Goal: Information Seeking & Learning: Learn about a topic

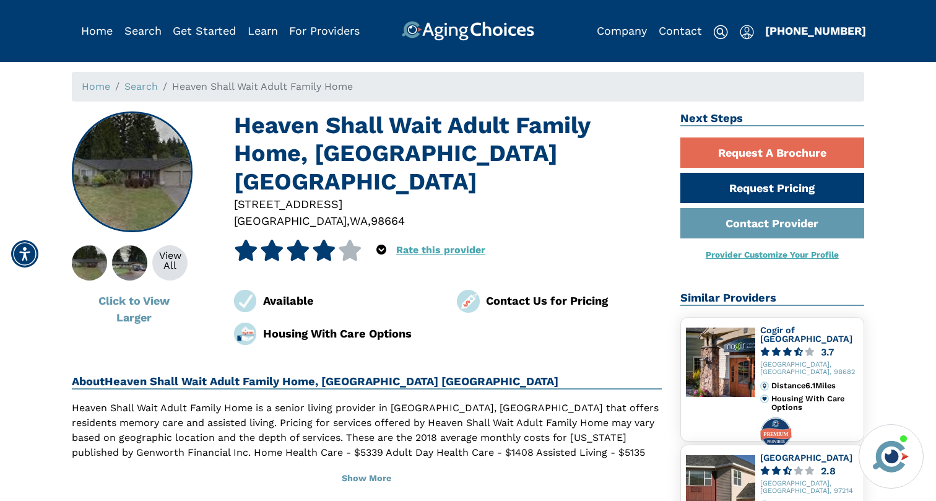
click at [269, 133] on h1 "Heaven Shall Wait Adult Family Home, [GEOGRAPHIC_DATA] [GEOGRAPHIC_DATA]" at bounding box center [448, 153] width 428 height 84
drag, startPoint x: 269, startPoint y: 133, endPoint x: 303, endPoint y: 134, distance: 34.1
click at [302, 134] on h1 "Heaven Shall Wait Adult Family Home, [GEOGRAPHIC_DATA] [GEOGRAPHIC_DATA]" at bounding box center [448, 153] width 428 height 84
click at [338, 154] on h1 "Heaven Shall Wait Adult Family Home, [GEOGRAPHIC_DATA] [GEOGRAPHIC_DATA]" at bounding box center [448, 153] width 428 height 84
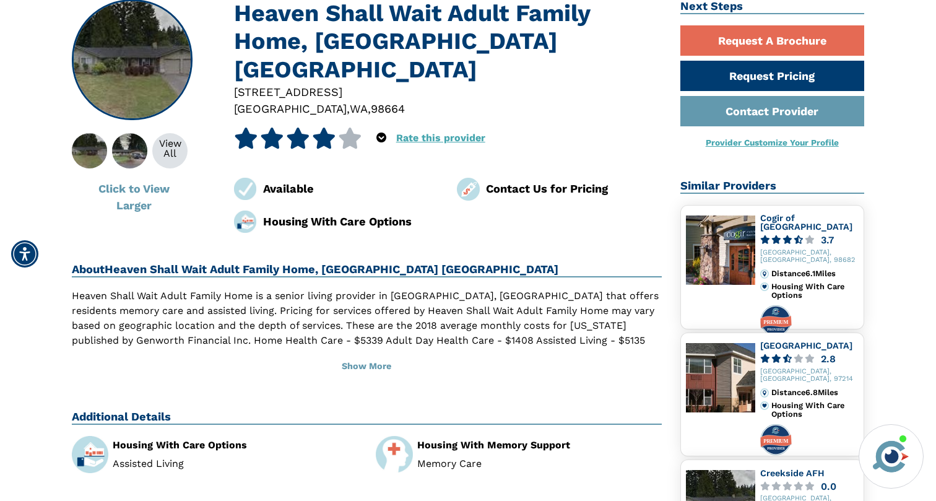
scroll to position [115, 0]
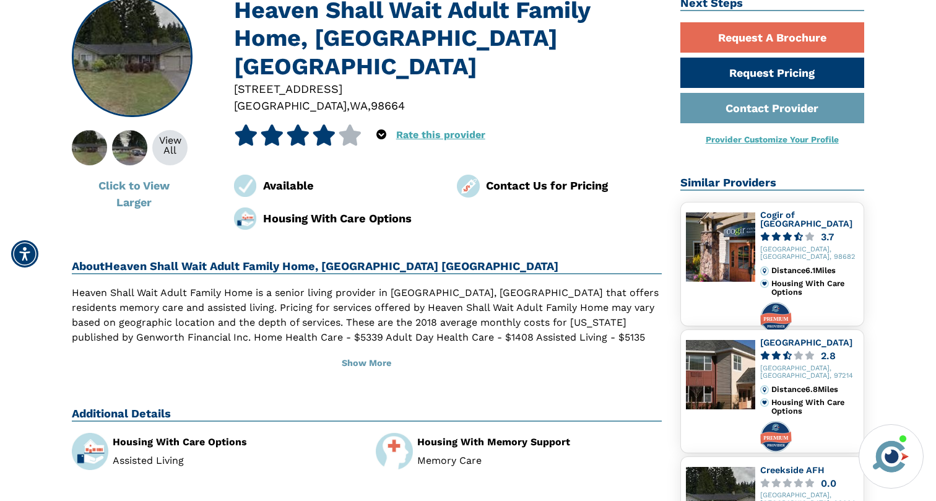
click at [275, 259] on h2 "About Heaven Shall Wait Adult Family Home, [GEOGRAPHIC_DATA] [GEOGRAPHIC_DATA]" at bounding box center [367, 266] width 590 height 15
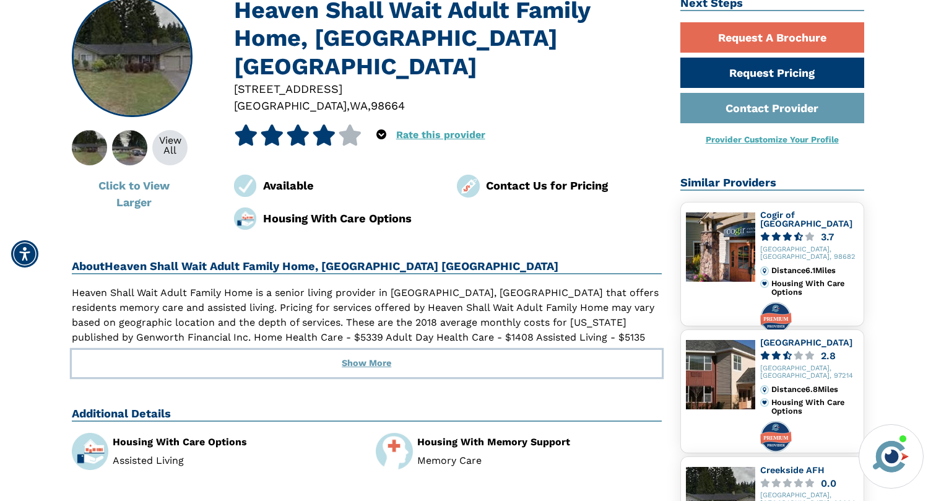
click at [365, 357] on button "Show More" at bounding box center [367, 363] width 590 height 27
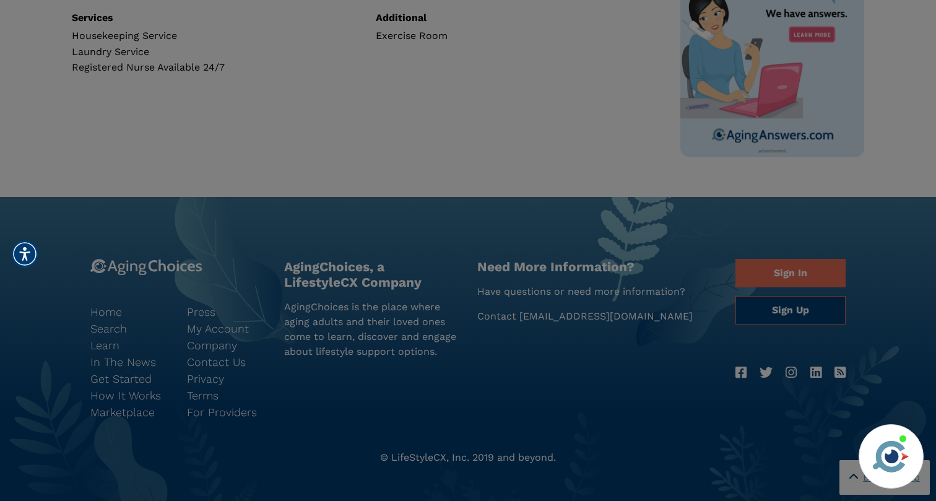
scroll to position [776, 0]
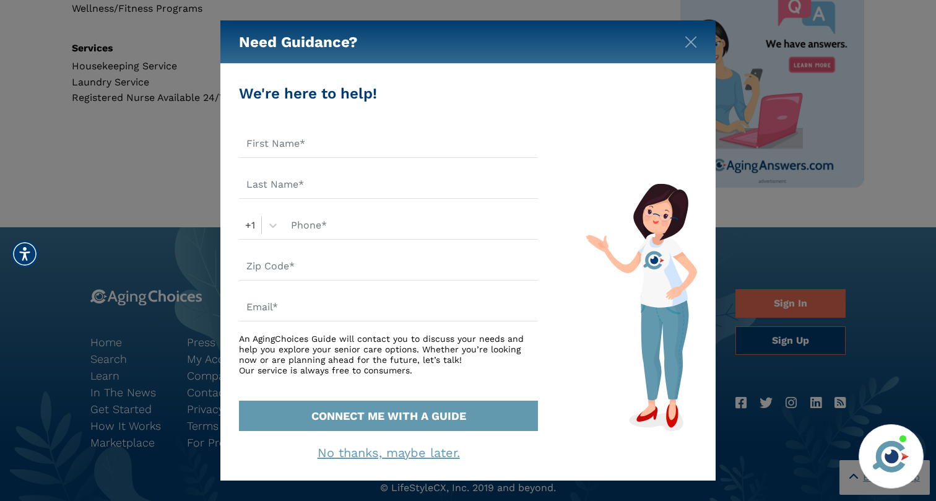
click at [683, 40] on div "Need Guidance?" at bounding box center [467, 41] width 495 height 43
click at [688, 40] on img "Close" at bounding box center [691, 42] width 12 height 12
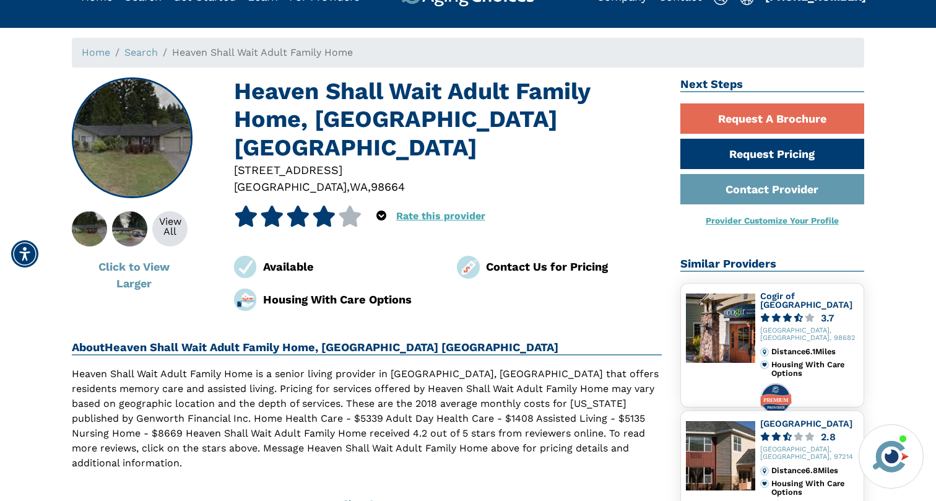
scroll to position [0, 0]
